Goal: Task Accomplishment & Management: Manage account settings

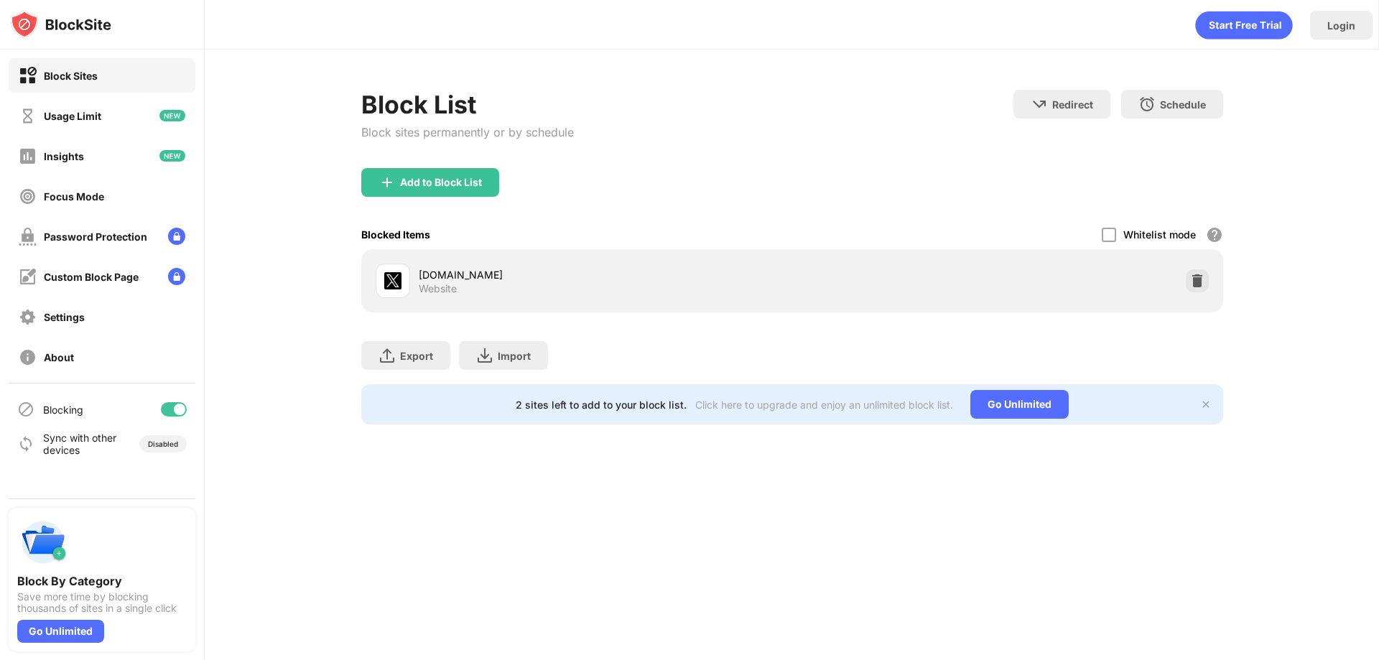
click at [1199, 281] on img at bounding box center [1197, 281] width 14 height 14
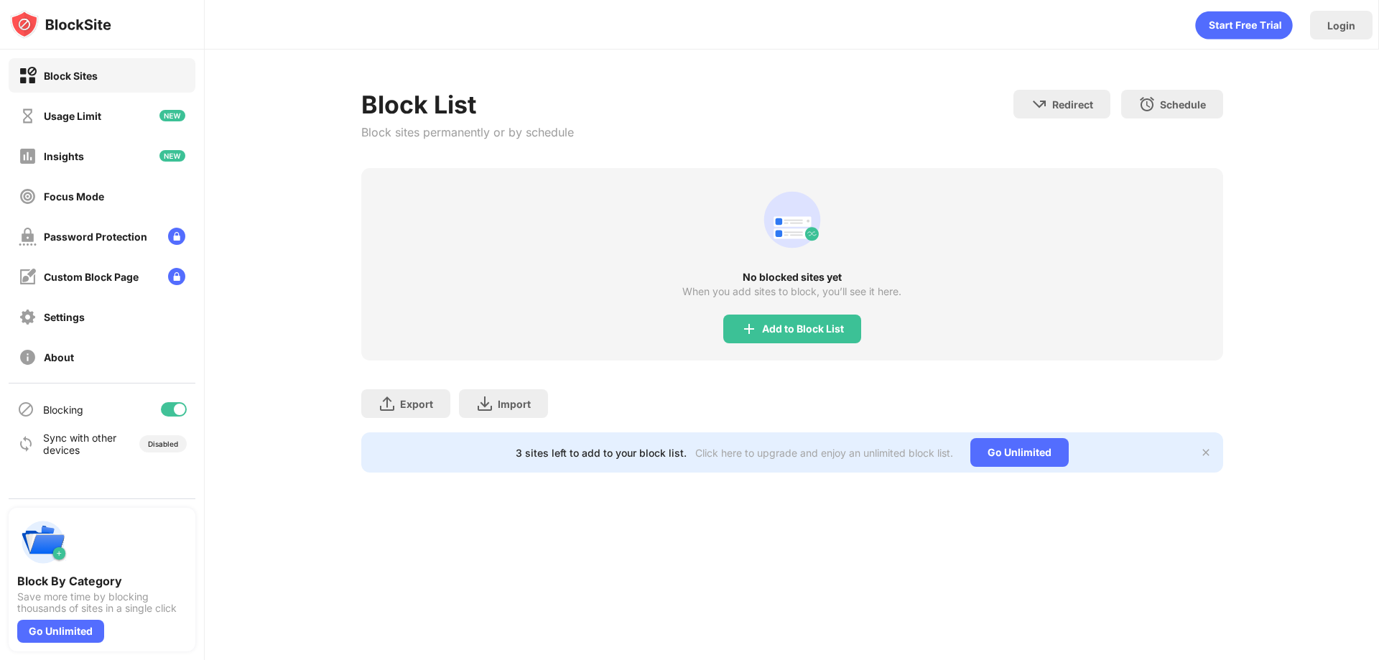
click at [1191, 285] on div "No blocked sites yet When you add sites to block, you’ll see it here. Add to Bl…" at bounding box center [792, 264] width 862 height 192
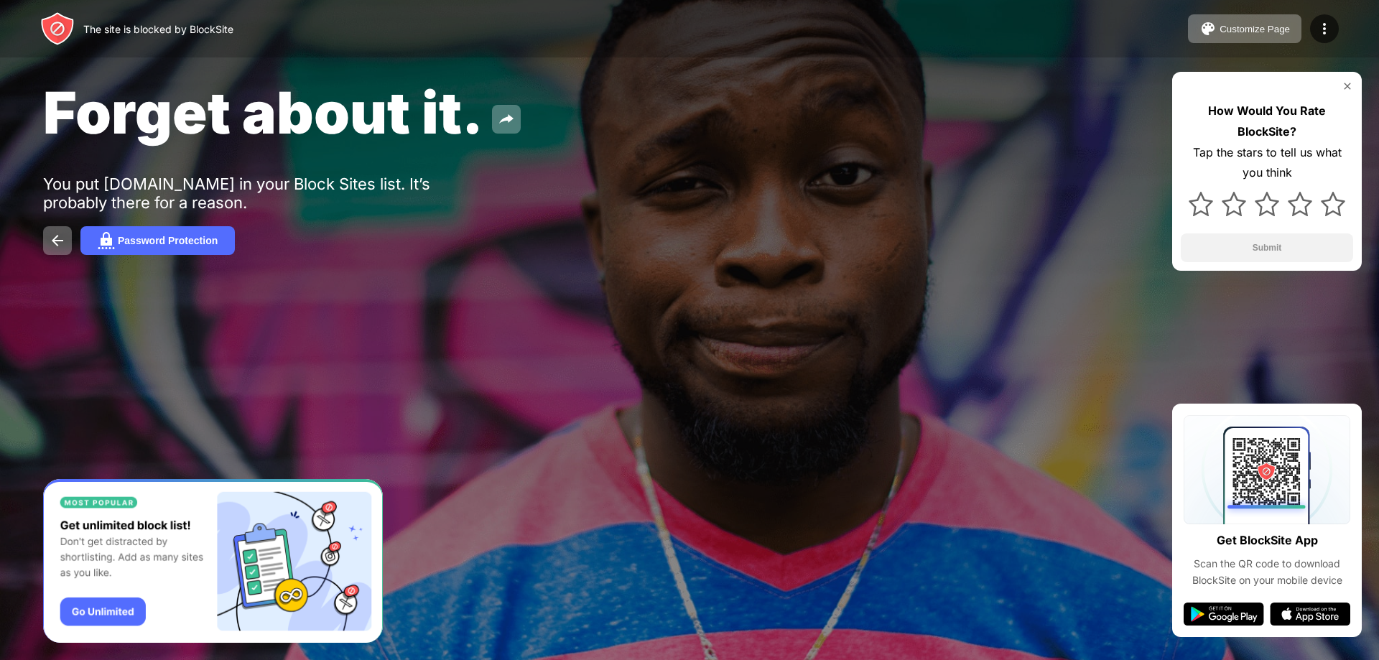
drag, startPoint x: 1081, startPoint y: 483, endPoint x: 1086, endPoint y: 475, distance: 10.0
click at [1085, 484] on div at bounding box center [689, 330] width 1379 height 660
